Goal: Entertainment & Leisure: Consume media (video, audio)

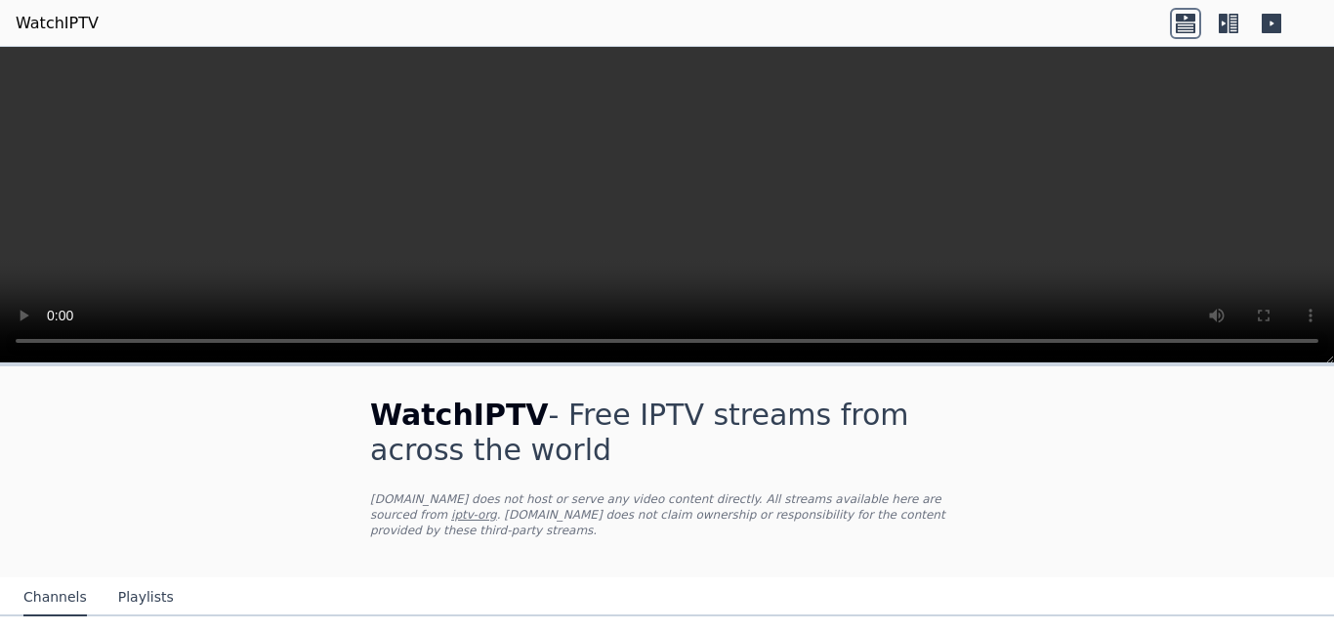
click at [1183, 34] on icon at bounding box center [1185, 23] width 31 height 31
click at [1189, 22] on icon at bounding box center [1185, 27] width 20 height 10
click at [1228, 30] on icon at bounding box center [1228, 23] width 31 height 31
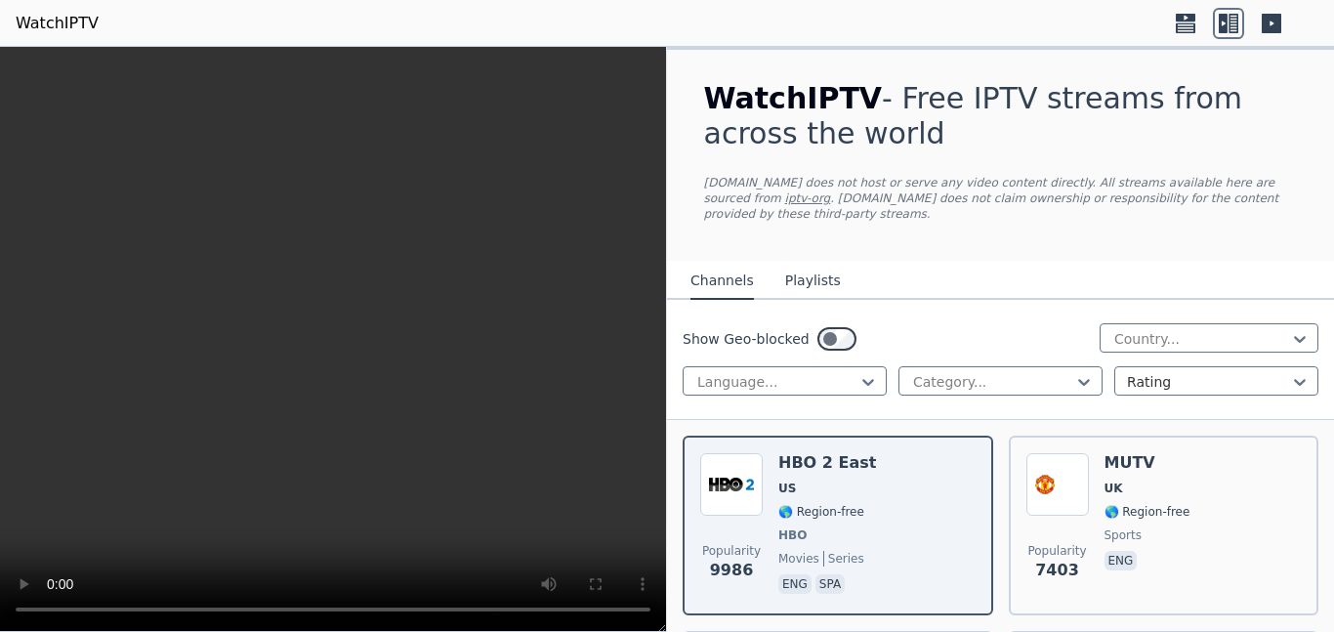
click at [1187, 24] on icon at bounding box center [1185, 23] width 31 height 31
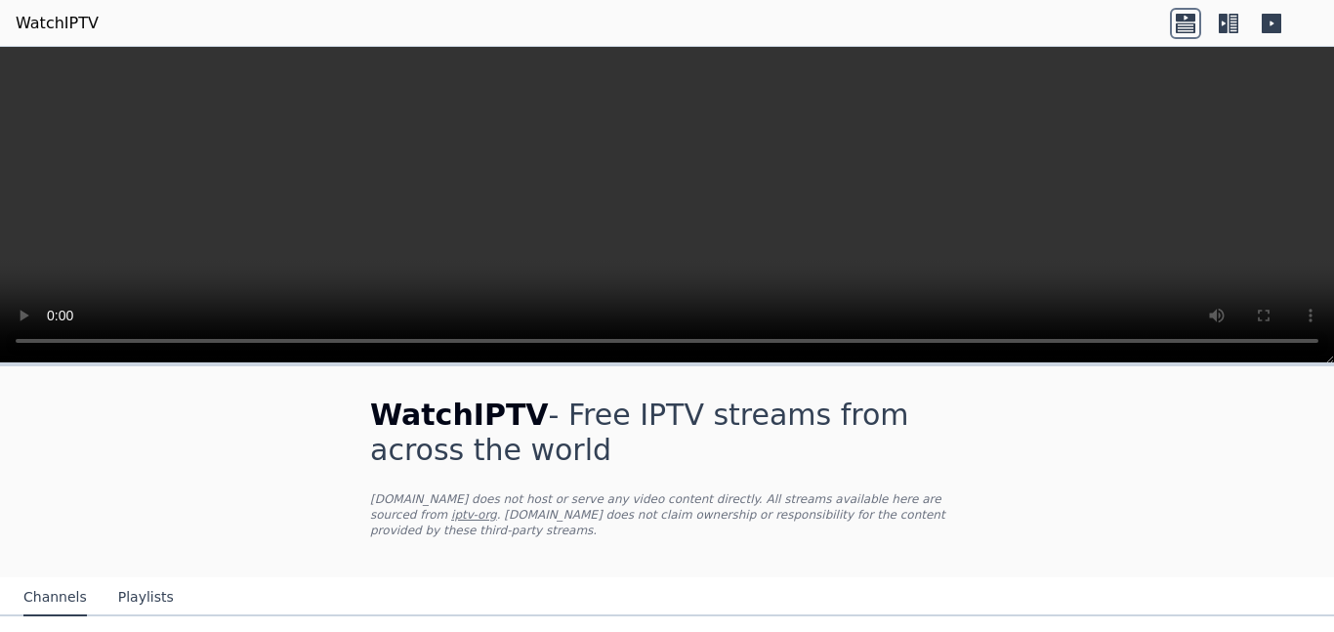
click at [1227, 29] on icon at bounding box center [1228, 23] width 31 height 31
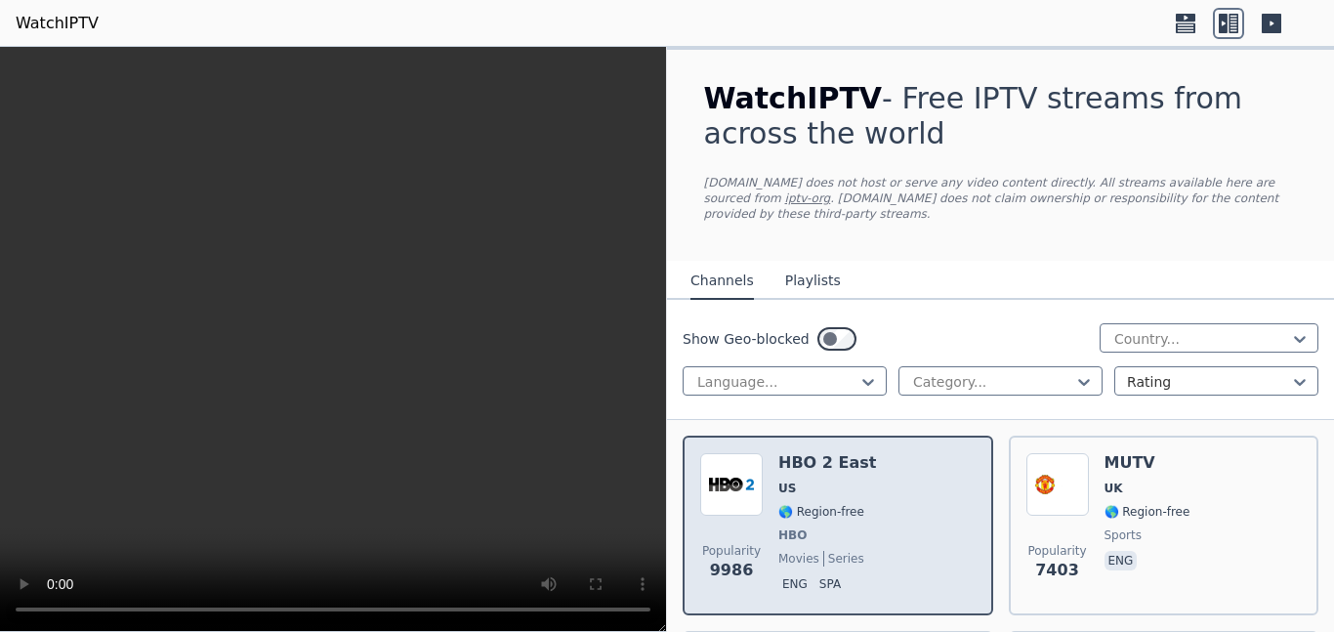
click at [819, 512] on span "🌎 Region-free" at bounding box center [821, 512] width 86 height 16
click at [735, 488] on img at bounding box center [731, 484] width 62 height 62
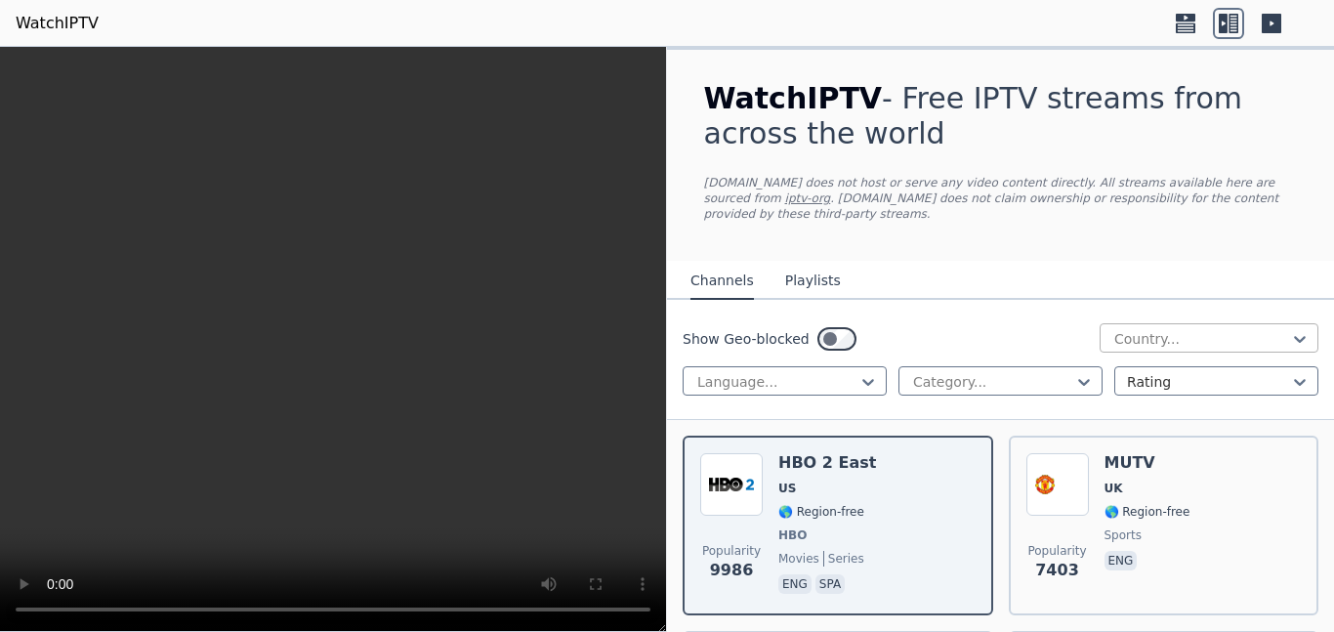
click at [1283, 339] on div at bounding box center [1201, 339] width 178 height 20
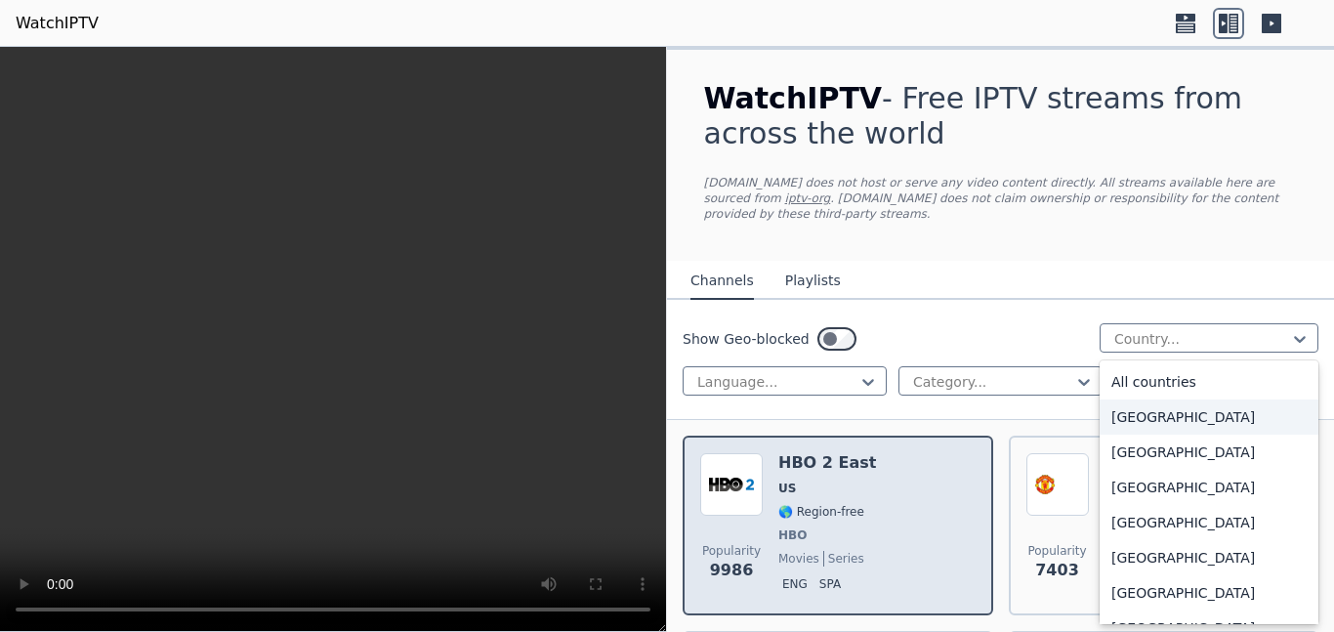
click at [804, 498] on div "HBO 2 East US 🌎 Region-free HBO movies series eng spa" at bounding box center [827, 525] width 98 height 144
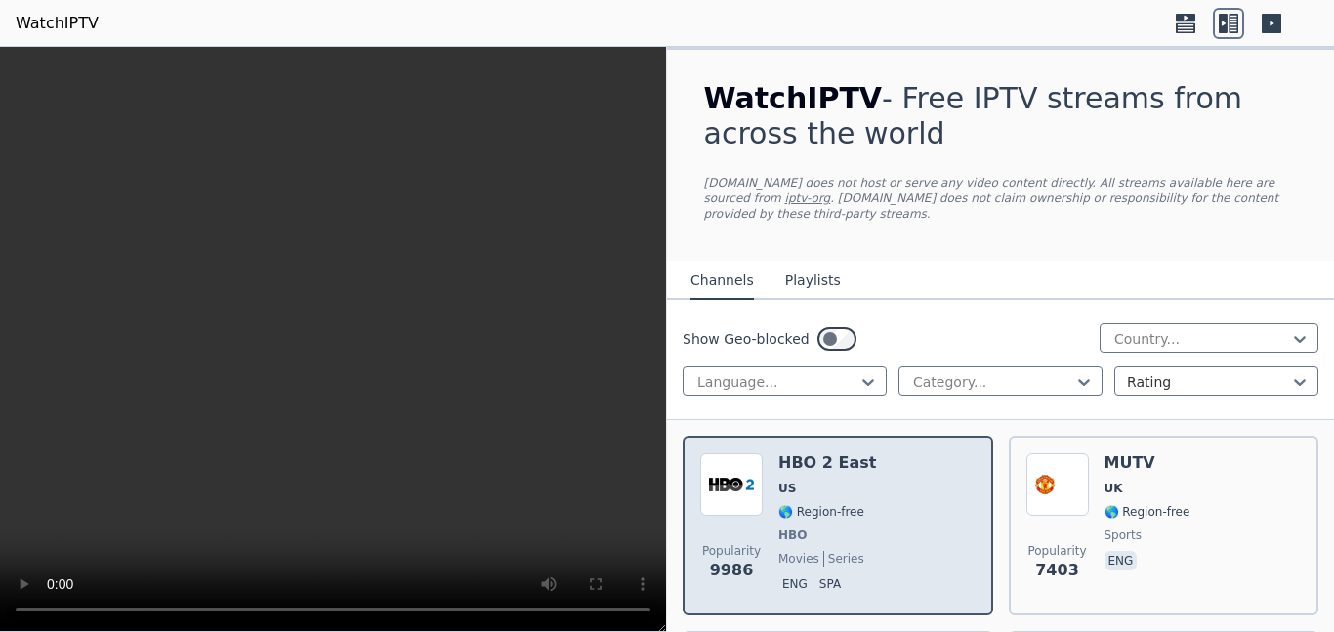
click at [804, 498] on div "HBO 2 East US 🌎 Region-free HBO movies series eng spa" at bounding box center [827, 525] width 98 height 144
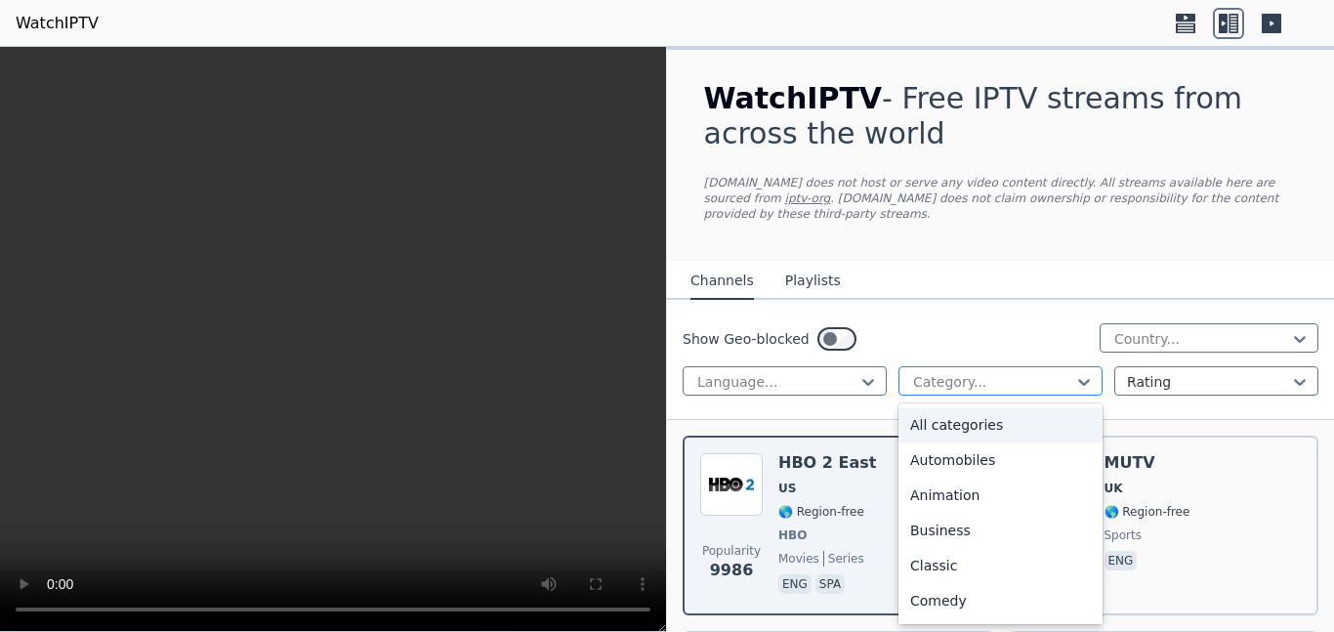
click at [994, 383] on div at bounding box center [992, 382] width 163 height 20
click at [933, 602] on div "Comedy" at bounding box center [1000, 600] width 204 height 35
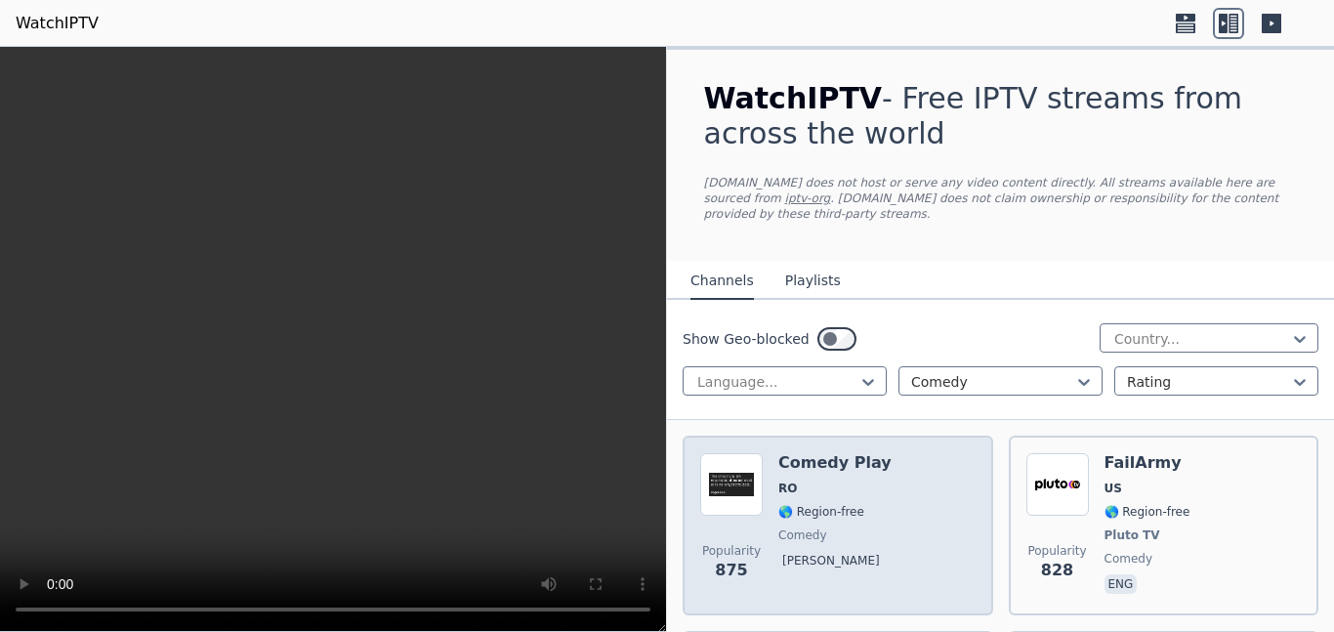
click at [732, 495] on img at bounding box center [731, 484] width 62 height 62
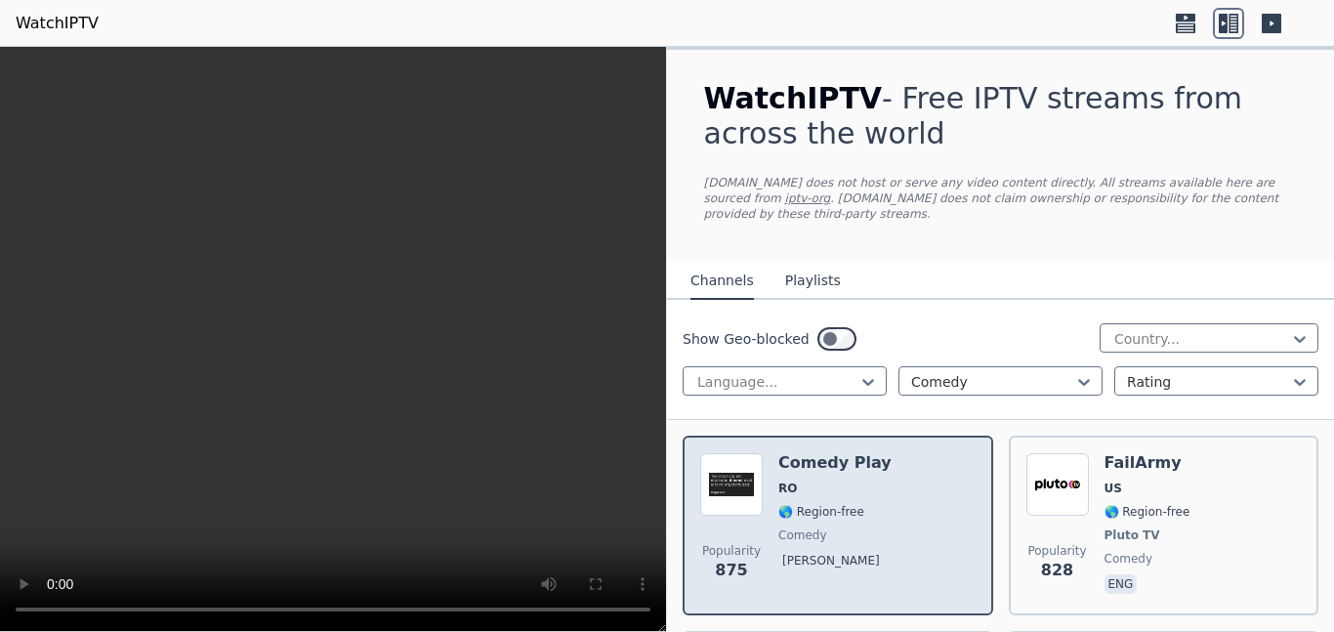
click at [732, 496] on img at bounding box center [731, 484] width 62 height 62
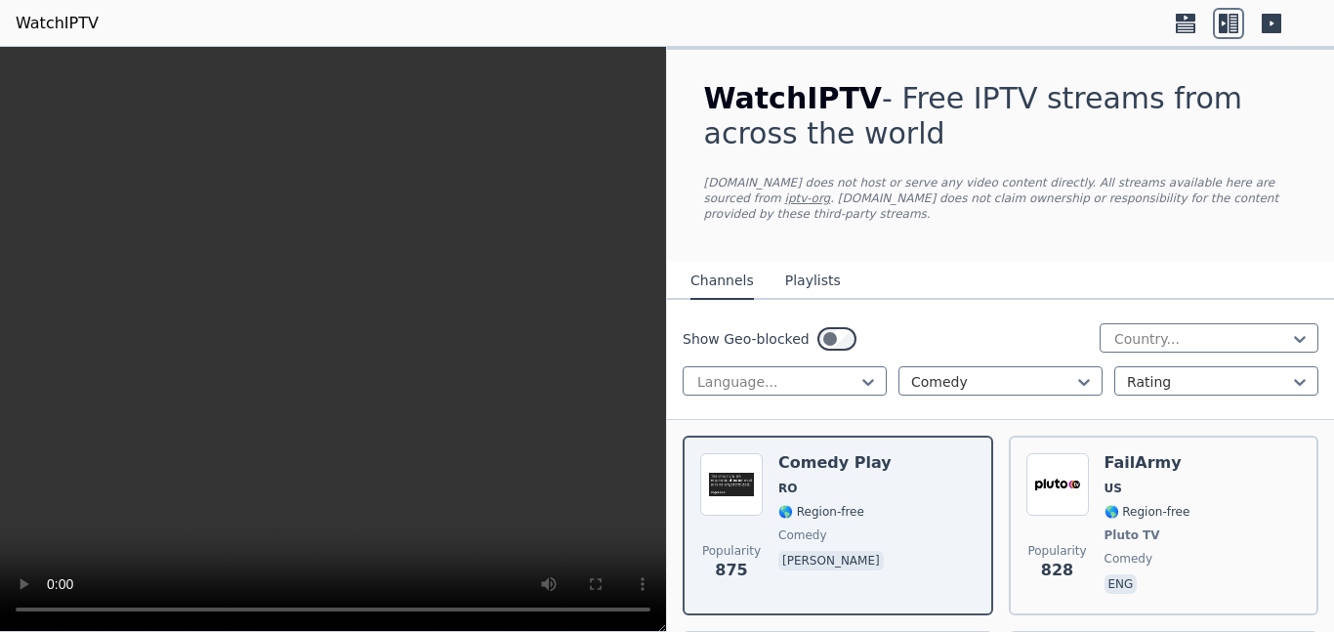
click at [348, 327] on video at bounding box center [333, 339] width 666 height 585
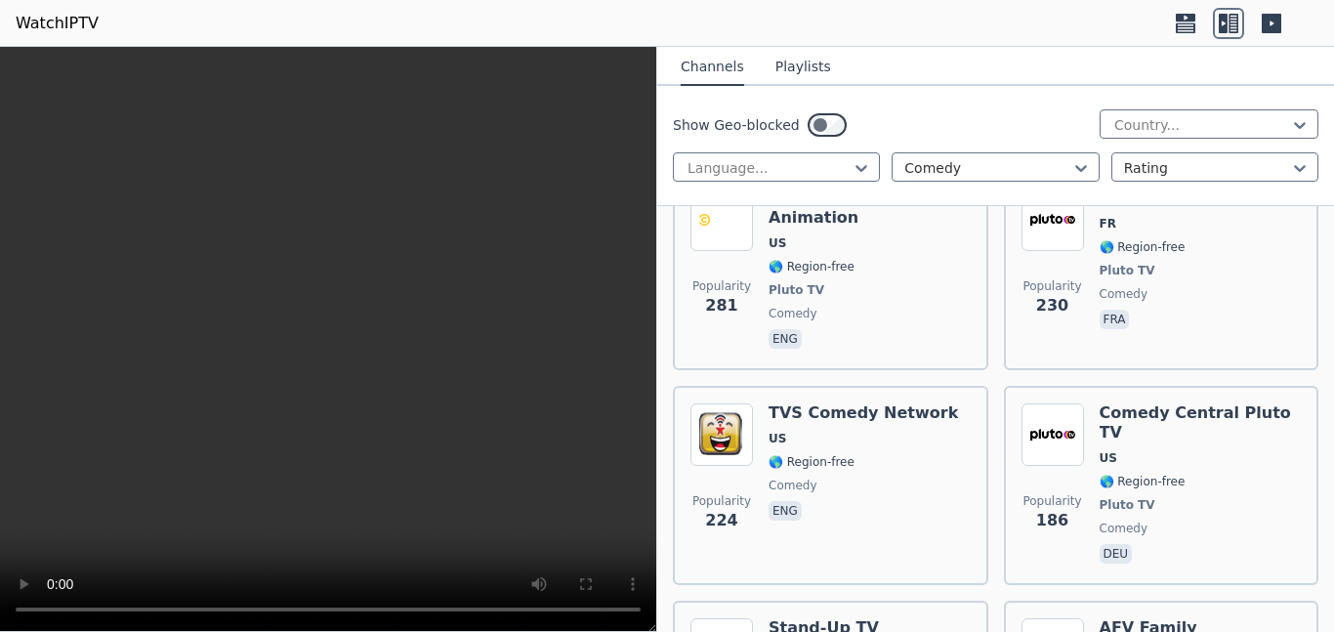
scroll to position [1369, 0]
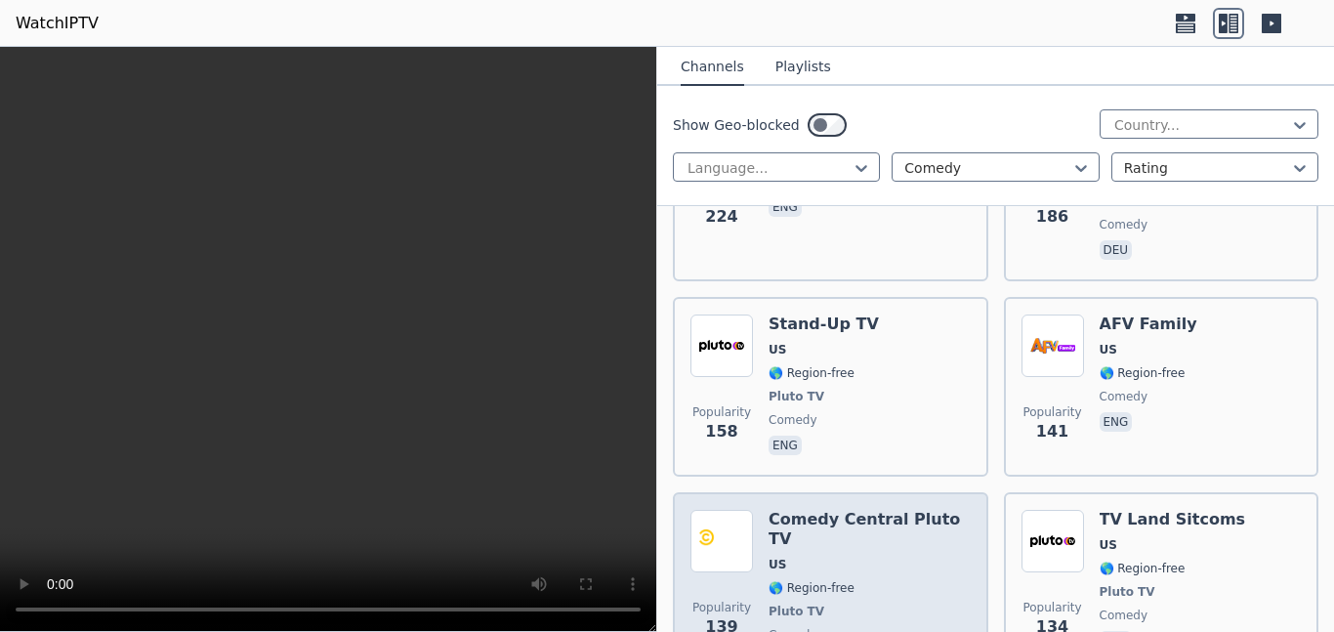
click at [809, 510] on div "Comedy Central Pluto TV US 🌎 Region-free Pluto TV comedy deu" at bounding box center [869, 592] width 202 height 164
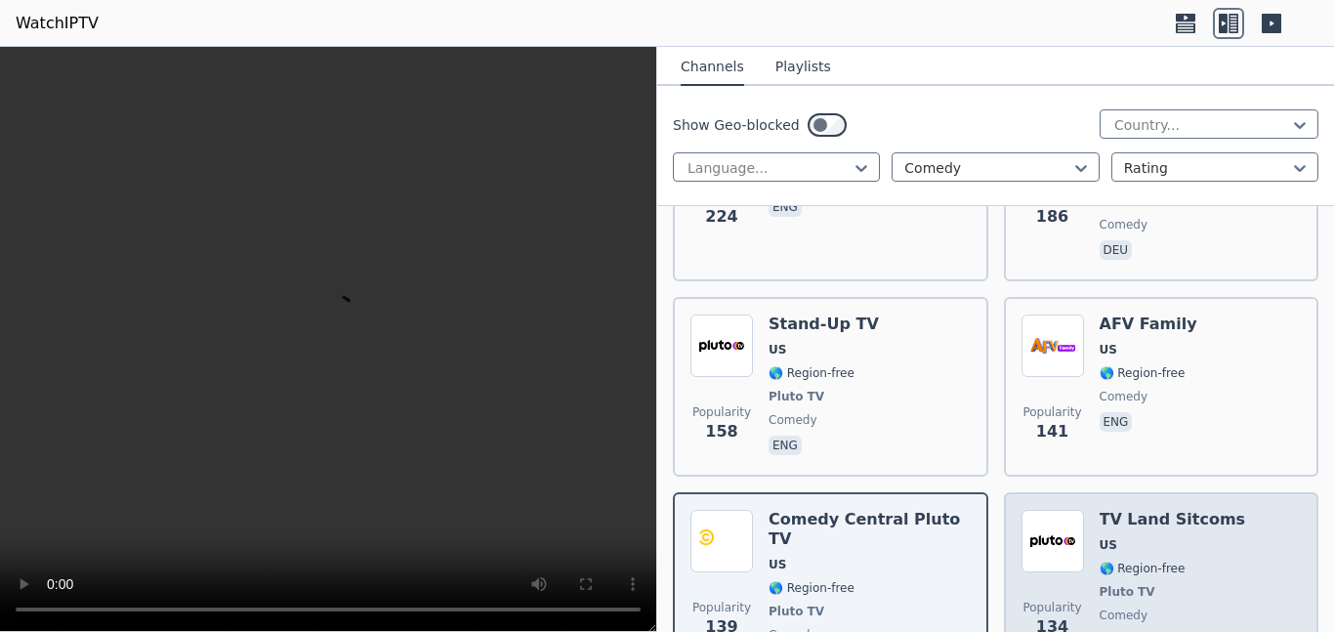
click at [1140, 510] on div "TV Land Sitcoms US 🌎 Region-free Pluto TV comedy eng" at bounding box center [1172, 592] width 146 height 164
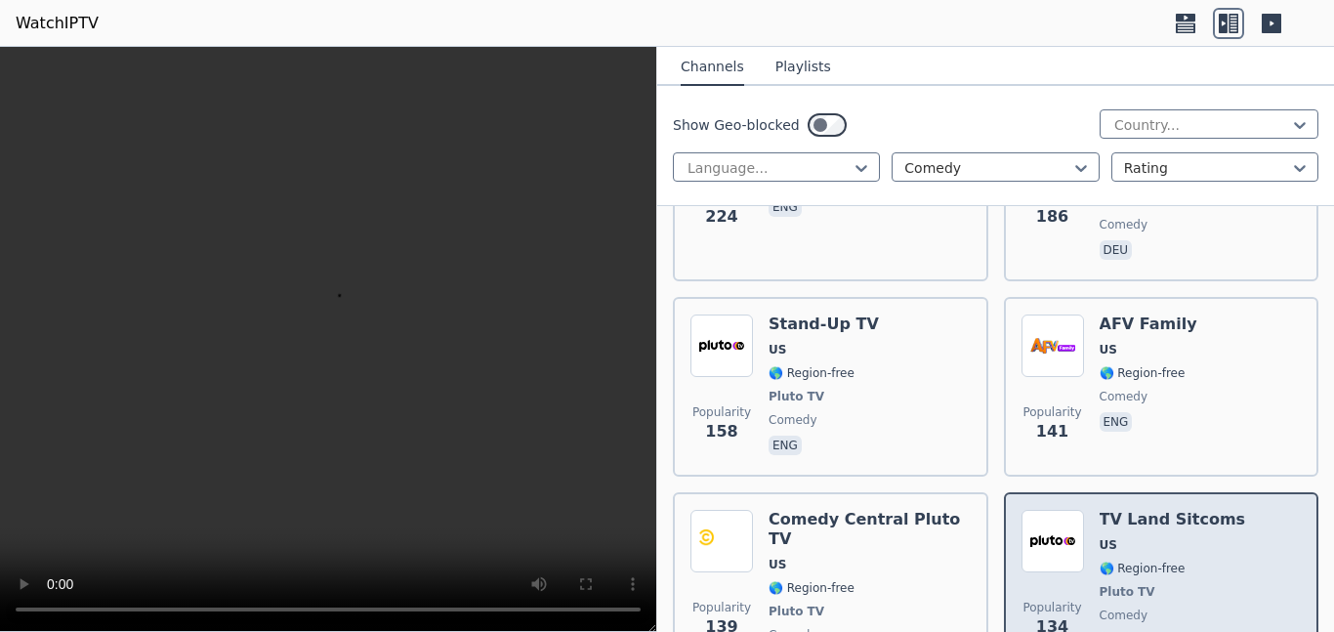
click at [1136, 510] on div "TV Land Sitcoms US 🌎 Region-free Pluto TV comedy eng" at bounding box center [1172, 592] width 146 height 164
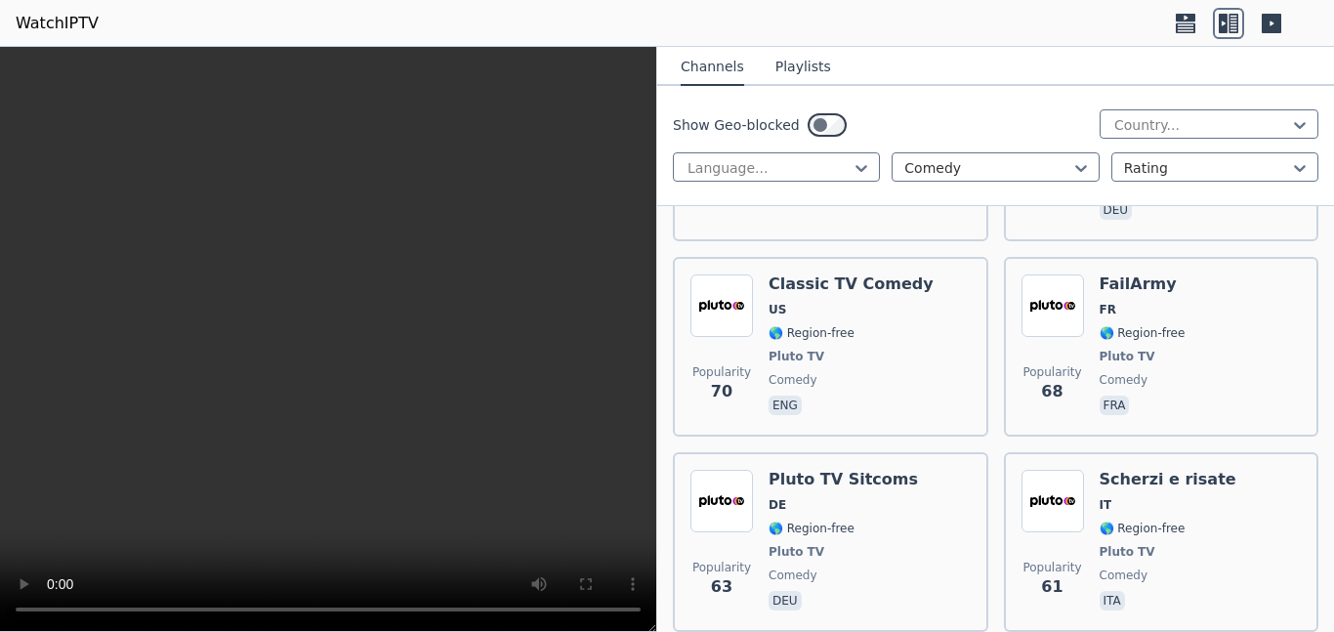
scroll to position [2913, 0]
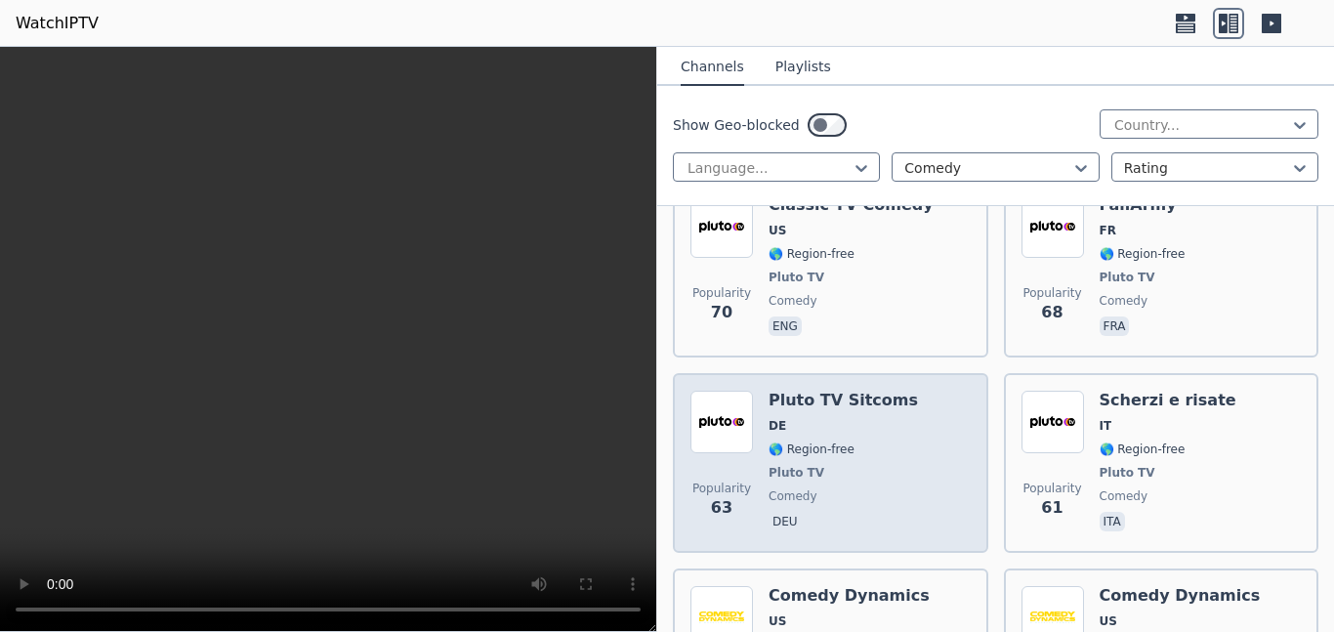
click at [822, 391] on div "Pluto TV Sitcoms DE 🌎 Region-free Pluto TV comedy deu" at bounding box center [842, 463] width 149 height 144
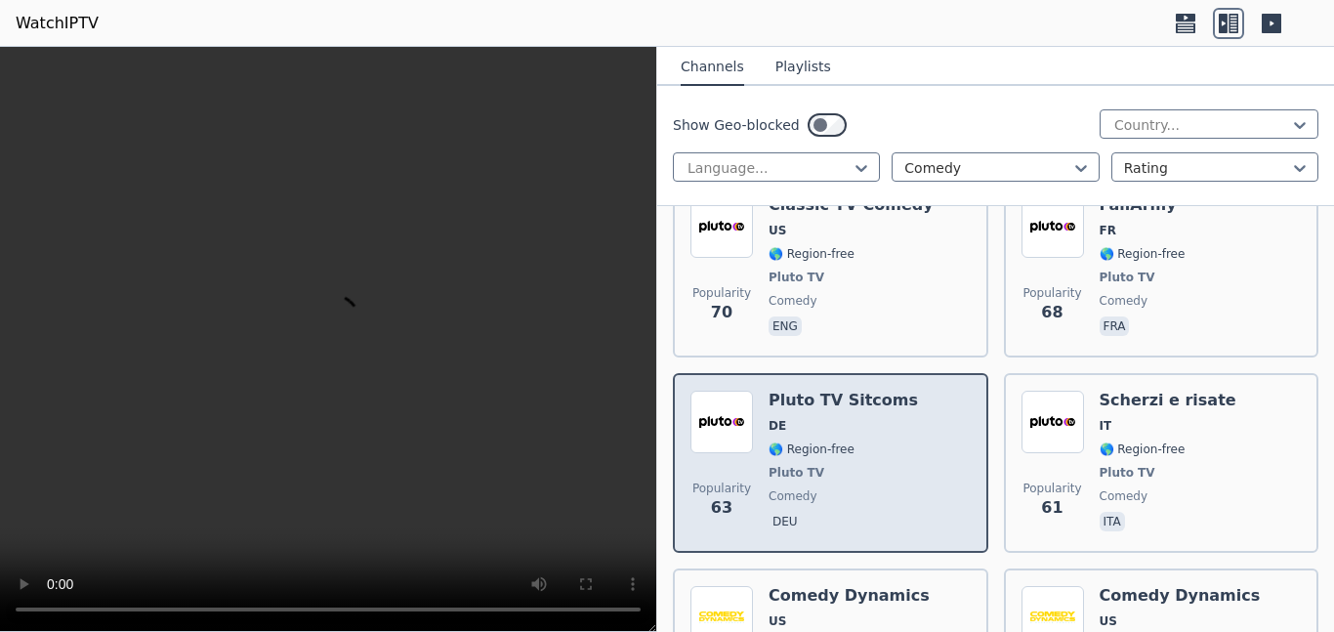
click at [731, 391] on img at bounding box center [721, 422] width 62 height 62
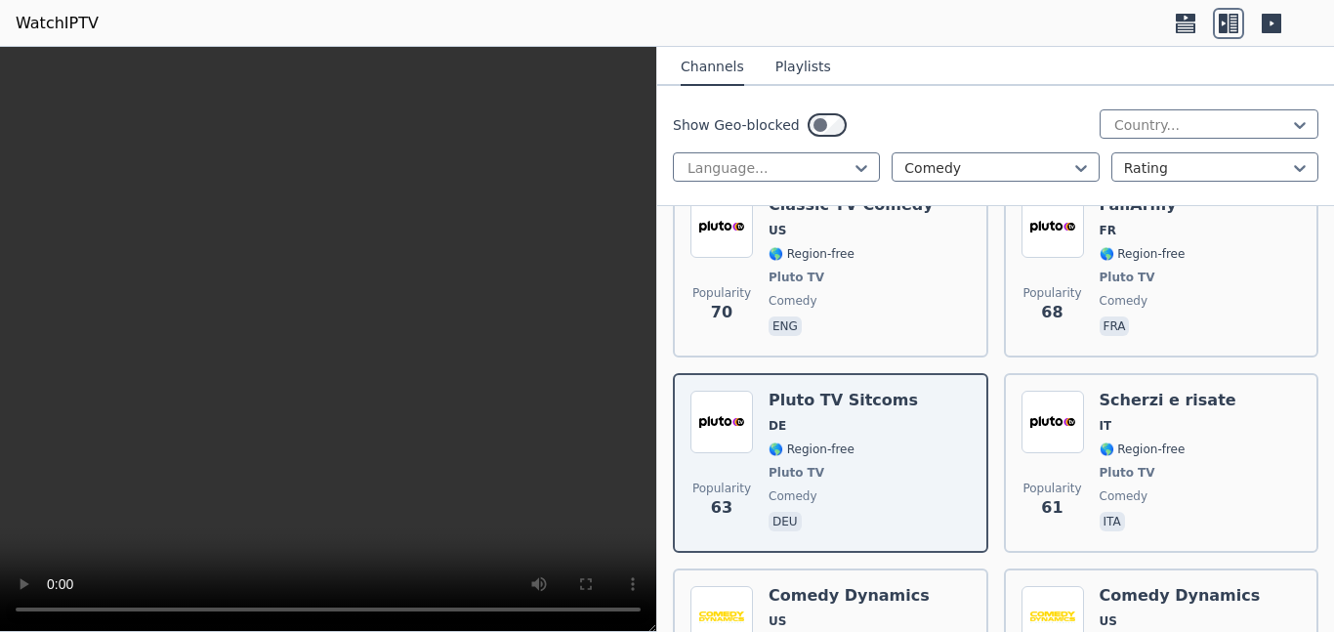
click at [432, 301] on video at bounding box center [328, 339] width 656 height 585
